Goal: Task Accomplishment & Management: Use online tool/utility

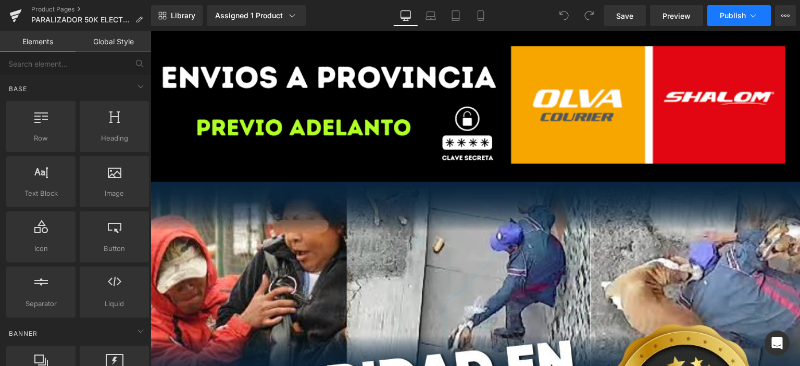
click at [729, 15] on span "Publish" at bounding box center [733, 15] width 26 height 8
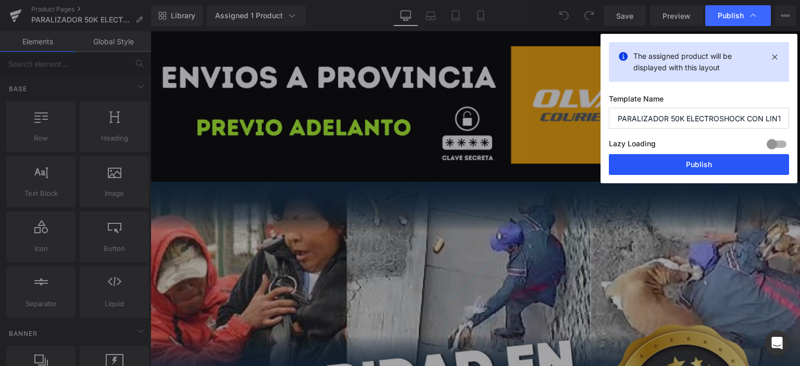
click at [0, 0] on button "Publish" at bounding box center [0, 0] width 0 height 0
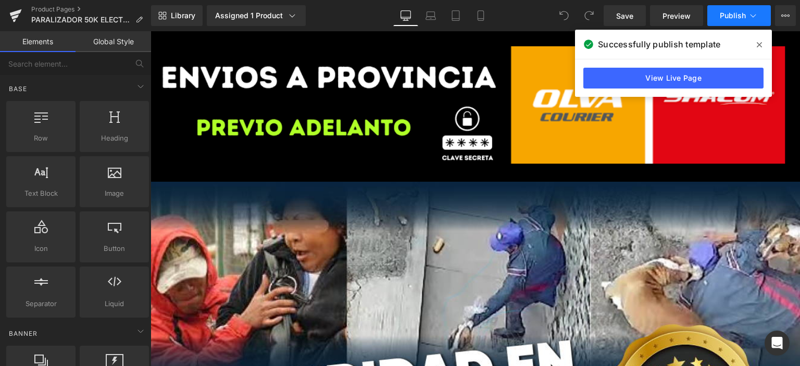
click at [717, 20] on button "Publish" at bounding box center [739, 15] width 64 height 21
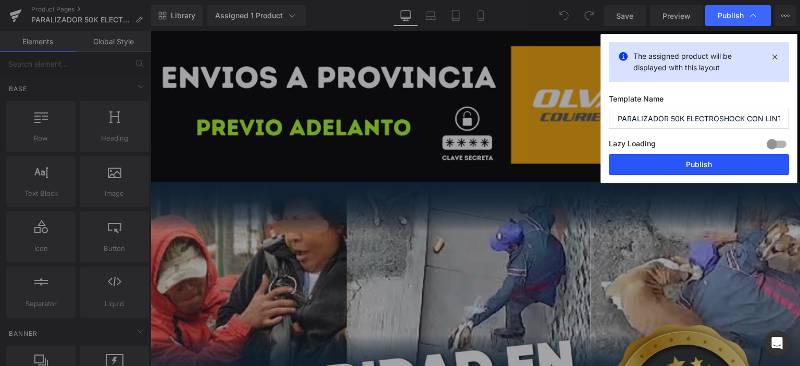
click at [0, 0] on button "Publish" at bounding box center [0, 0] width 0 height 0
